Goal: Navigation & Orientation: Find specific page/section

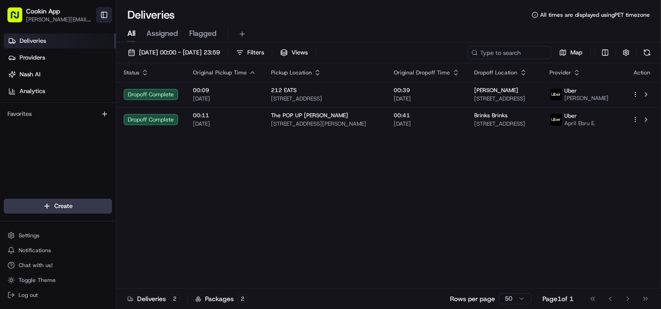
click at [109, 8] on button "Toggle Sidebar" at bounding box center [104, 15] width 16 height 16
click at [104, 14] on button "Toggle Sidebar" at bounding box center [104, 15] width 16 height 16
drag, startPoint x: 102, startPoint y: 14, endPoint x: 100, endPoint y: 6, distance: 9.1
click at [102, 14] on button "Toggle Sidebar" at bounding box center [104, 15] width 16 height 16
